Goal: Check status

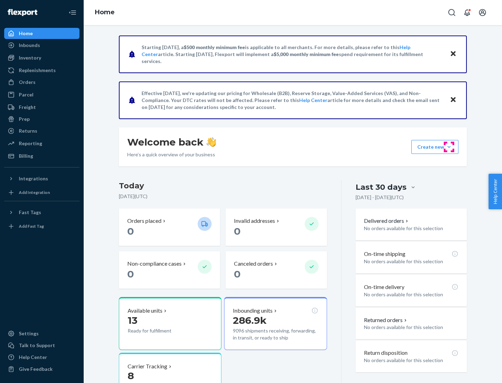
click at [449, 147] on button "Create new Create new inbound Create new order Create new product" at bounding box center [434, 147] width 47 height 14
click at [29, 45] on div "Inbounds" at bounding box center [29, 45] width 21 height 7
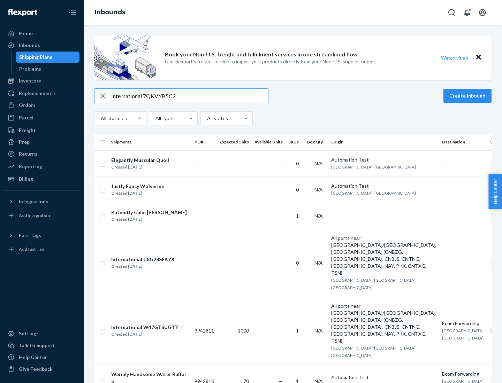
type input "International 7QKVYB5C29"
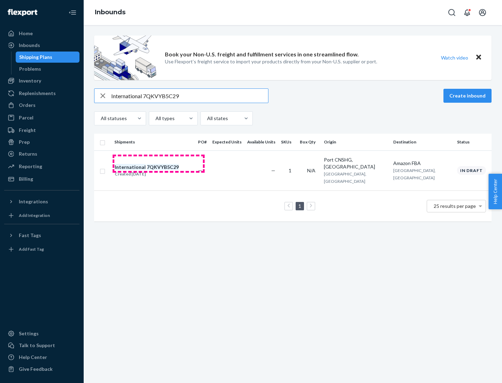
click at [159, 171] on div "Created [DATE]" at bounding box center [147, 174] width 64 height 7
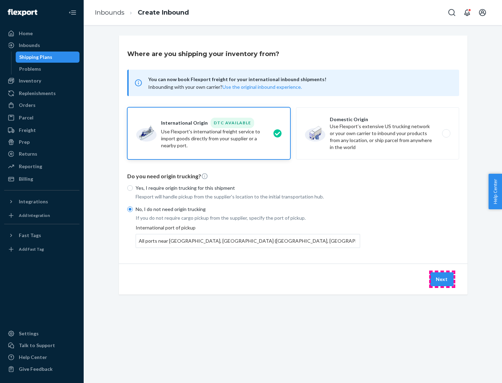
click at [442, 279] on button "Next" at bounding box center [442, 279] width 24 height 14
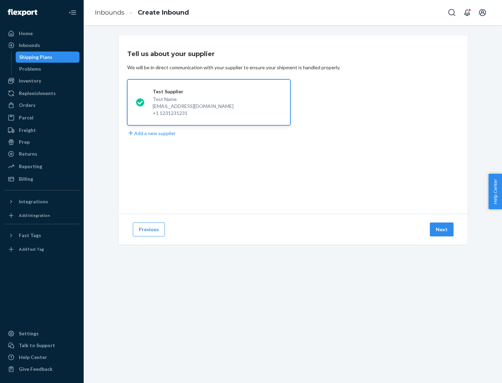
click at [442, 230] on button "Next" at bounding box center [442, 230] width 24 height 14
